Goal: Information Seeking & Learning: Learn about a topic

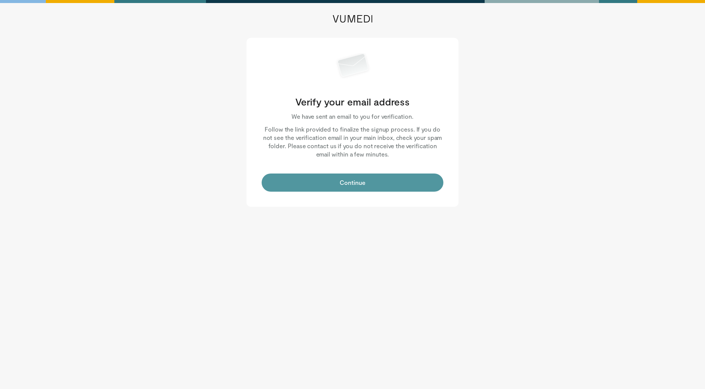
click at [352, 184] on button "Continue" at bounding box center [352, 183] width 182 height 18
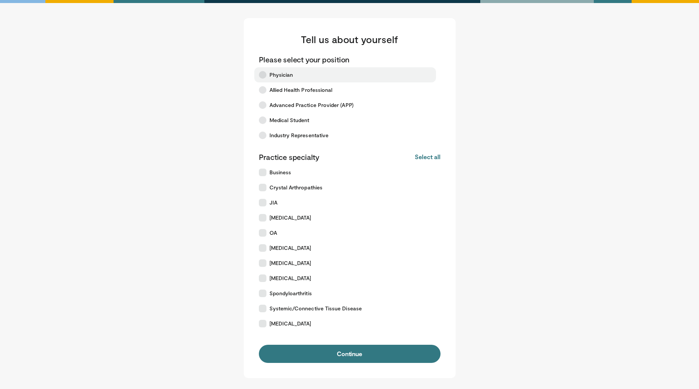
click at [263, 76] on icon at bounding box center [263, 75] width 8 height 8
click at [432, 154] on button "Select all" at bounding box center [427, 157] width 25 height 8
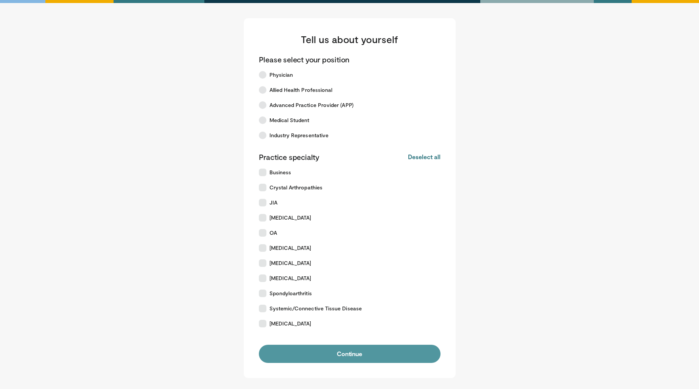
click at [355, 352] on button "Continue" at bounding box center [350, 354] width 182 height 18
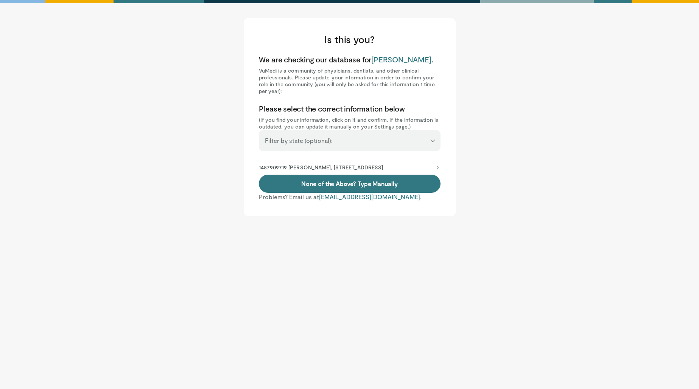
click at [436, 170] on icon at bounding box center [437, 168] width 6 height 6
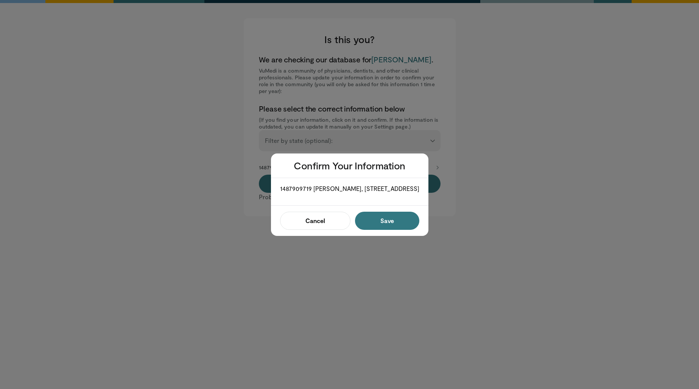
click at [381, 229] on button "Save" at bounding box center [387, 221] width 64 height 18
click at [397, 225] on button "Confirm" at bounding box center [384, 221] width 68 height 18
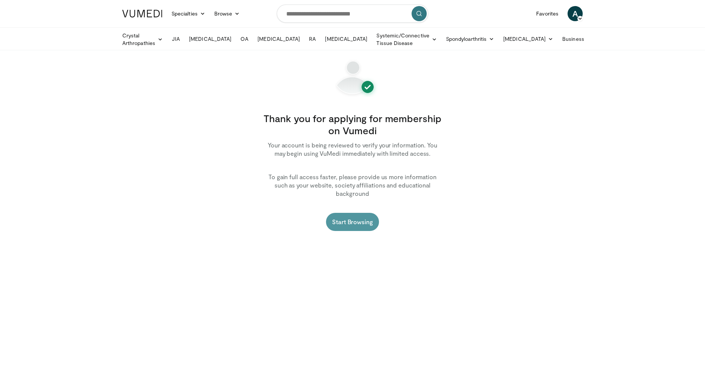
click at [356, 213] on link "Start Browsing" at bounding box center [352, 222] width 53 height 18
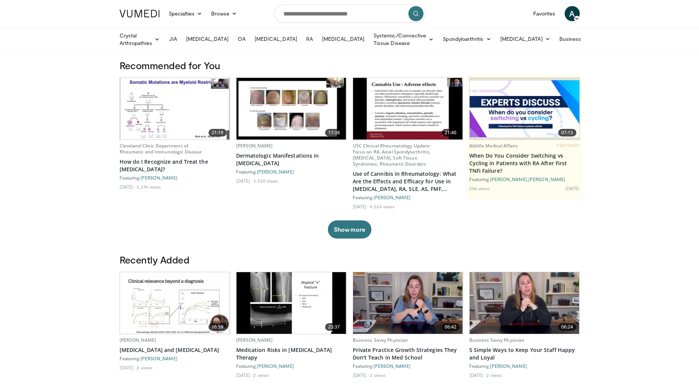
click at [285, 122] on img at bounding box center [291, 109] width 110 height 62
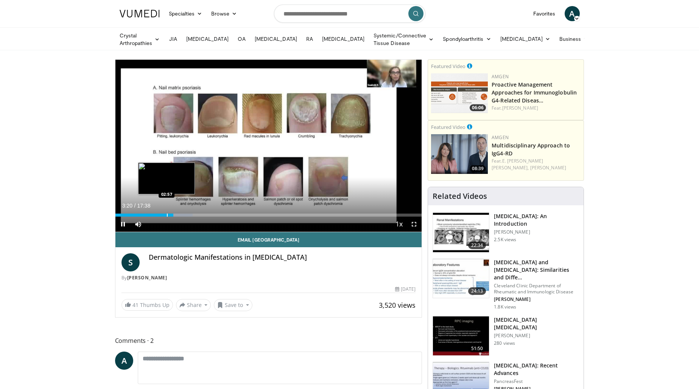
click at [167, 214] on div "Progress Bar" at bounding box center [167, 215] width 1 height 3
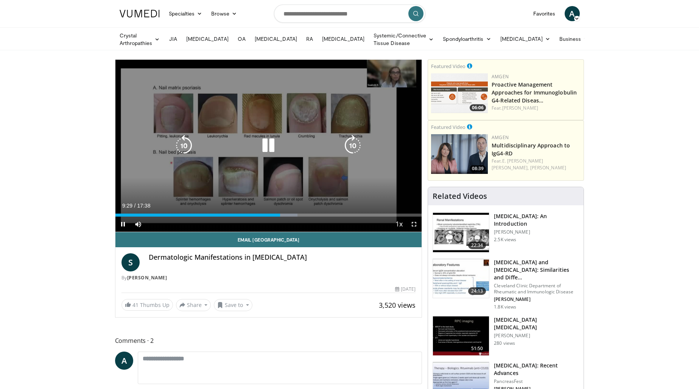
click at [292, 182] on div "10 seconds Tap to unmute" at bounding box center [268, 146] width 306 height 172
click at [302, 136] on div "10 seconds Tap to unmute" at bounding box center [268, 146] width 306 height 172
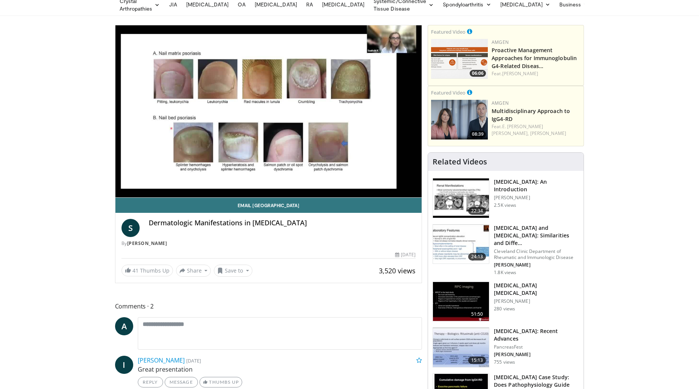
scroll to position [36, 0]
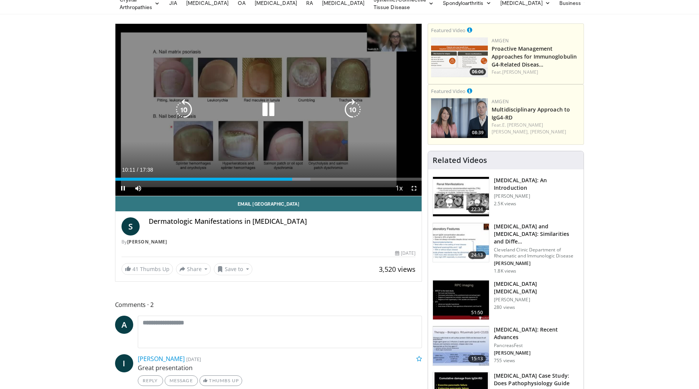
click at [235, 120] on div "10 seconds Tap to unmute" at bounding box center [268, 110] width 306 height 172
click at [207, 139] on div "10 seconds Tap to unmute" at bounding box center [268, 110] width 306 height 172
click at [267, 106] on icon "Video Player" at bounding box center [268, 109] width 21 height 21
click at [265, 106] on icon "Video Player" at bounding box center [268, 109] width 21 height 21
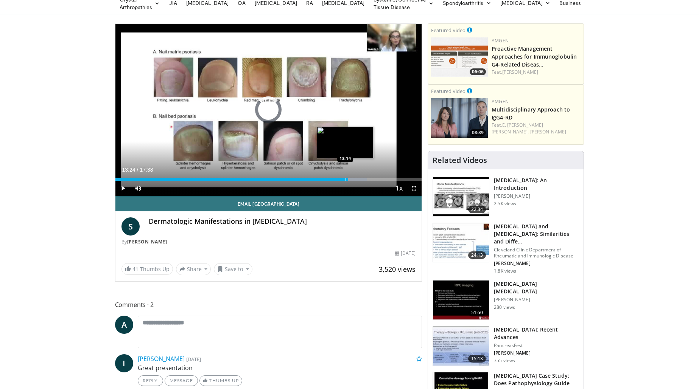
click at [345, 178] on div "Loaded : 82.17% 13:14 13:14" at bounding box center [268, 179] width 306 height 3
click at [341, 178] on div "Progress Bar" at bounding box center [341, 179] width 1 height 3
click at [358, 178] on div "Progress Bar" at bounding box center [358, 179] width 1 height 3
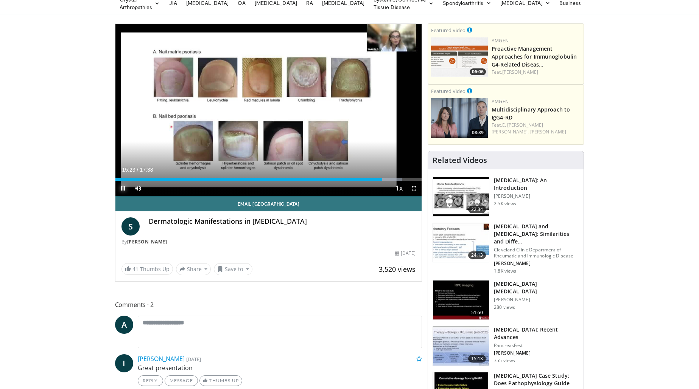
click at [121, 188] on span "Video Player" at bounding box center [122, 188] width 15 height 15
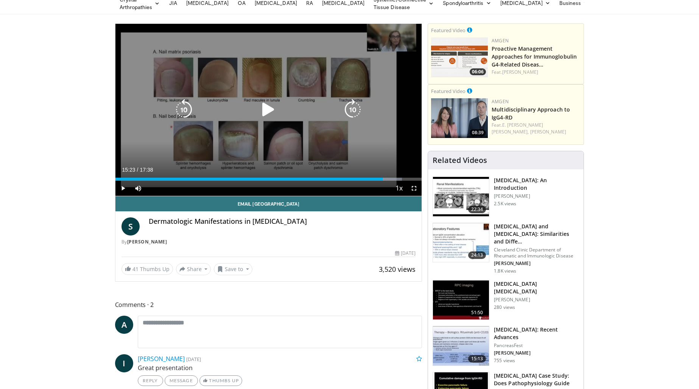
click at [273, 109] on icon "Video Player" at bounding box center [268, 109] width 21 height 21
click at [269, 108] on icon "Video Player" at bounding box center [268, 109] width 21 height 21
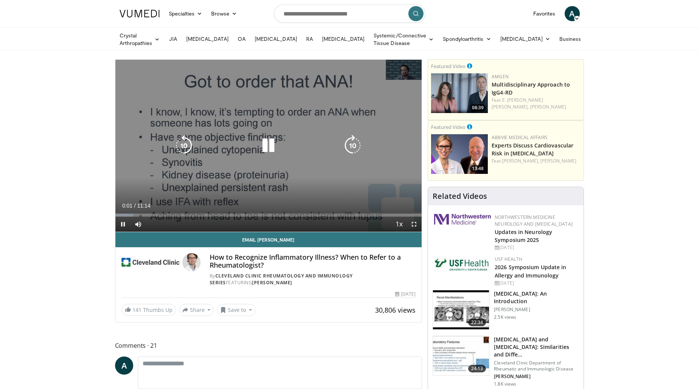
click at [242, 144] on div "Video Player" at bounding box center [268, 145] width 184 height 15
click at [269, 138] on icon "Video Player" at bounding box center [268, 145] width 21 height 21
